Goal: Navigation & Orientation: Find specific page/section

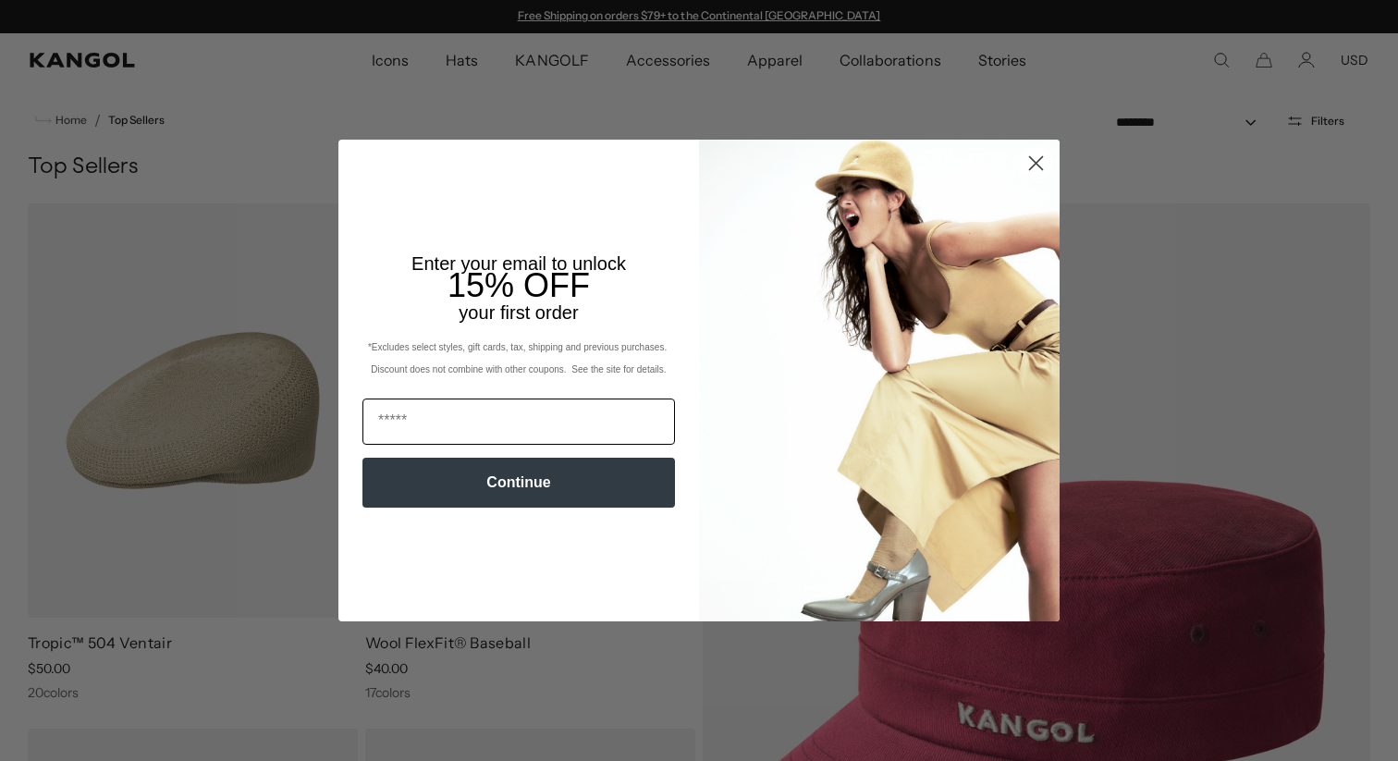
click at [630, 415] on input "Email" at bounding box center [518, 422] width 313 height 46
type input "**********"
click at [540, 491] on button "Continue" at bounding box center [518, 483] width 313 height 50
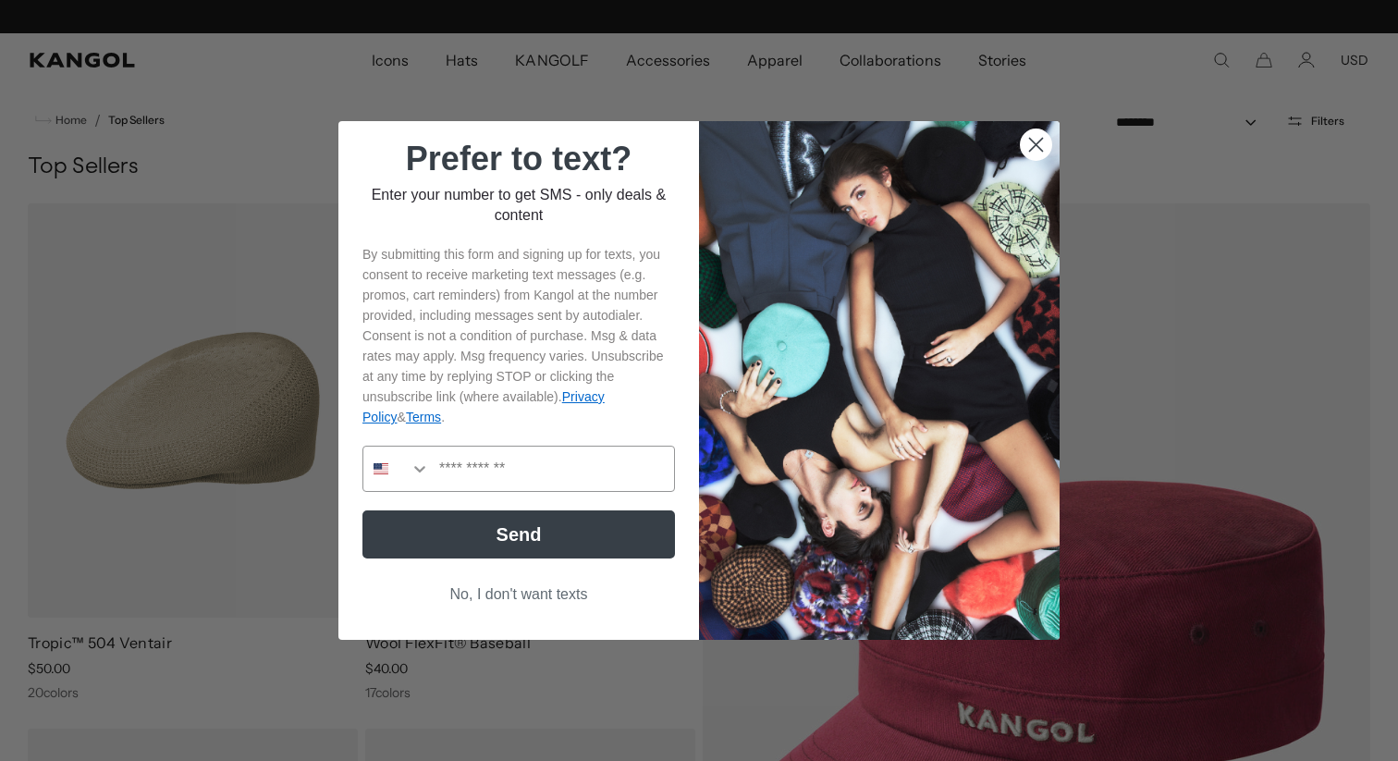
scroll to position [0, 0]
click at [1042, 140] on circle "Close dialog" at bounding box center [1036, 144] width 31 height 31
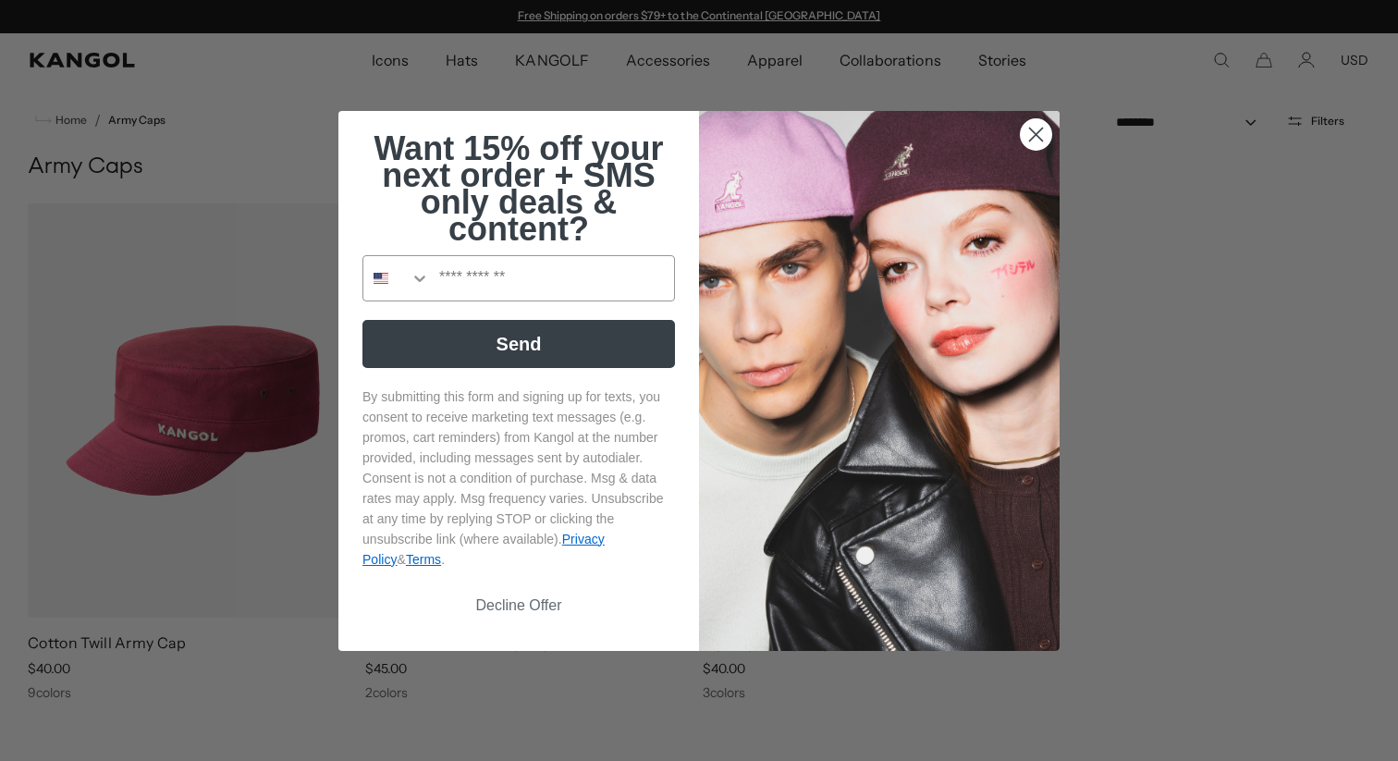
click at [1038, 129] on circle "Close dialog" at bounding box center [1036, 133] width 31 height 31
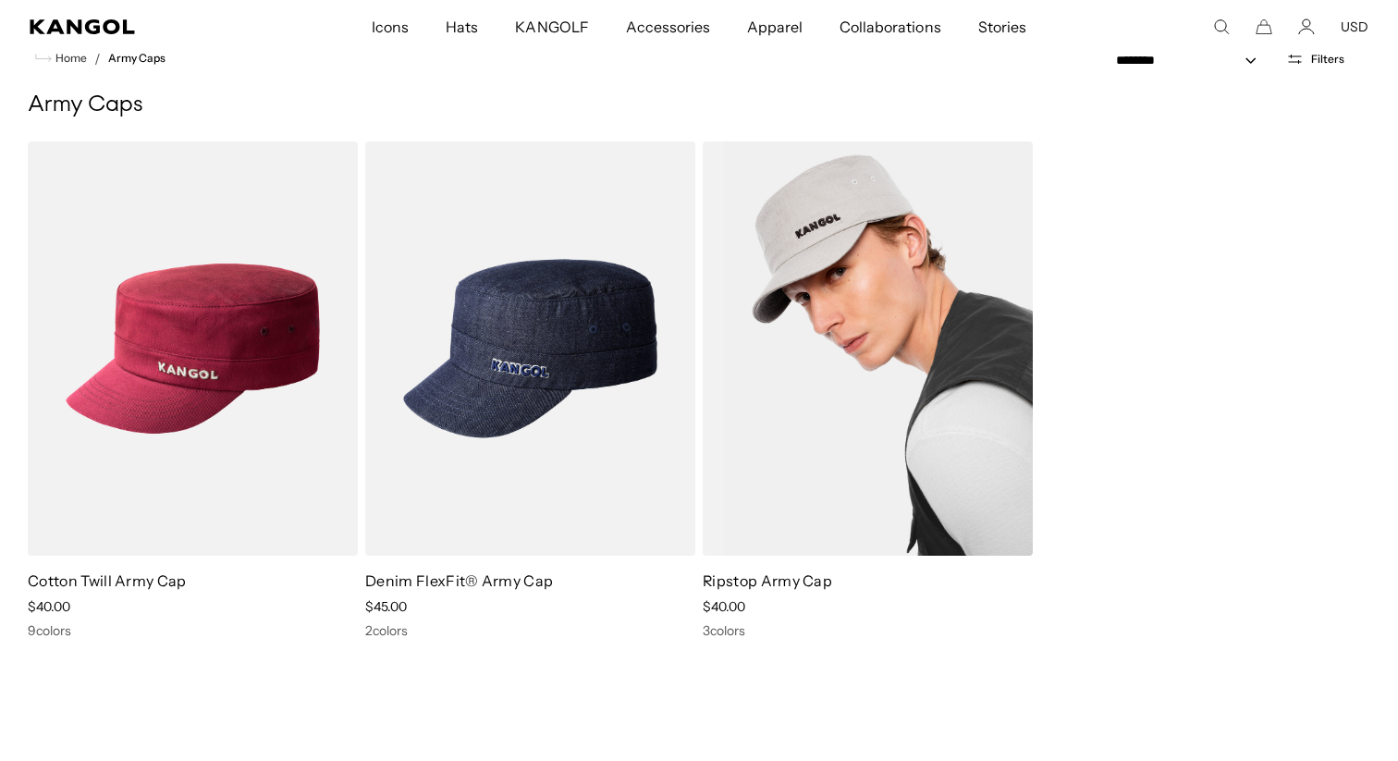
scroll to position [0, 381]
